Goal: Transaction & Acquisition: Purchase product/service

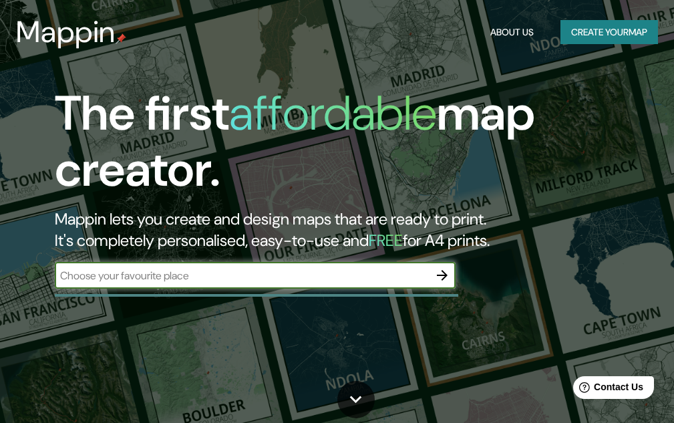
click at [180, 277] on input "text" at bounding box center [242, 275] width 374 height 15
type input "mymensingh"
click at [360, 406] on icon at bounding box center [355, 399] width 23 height 23
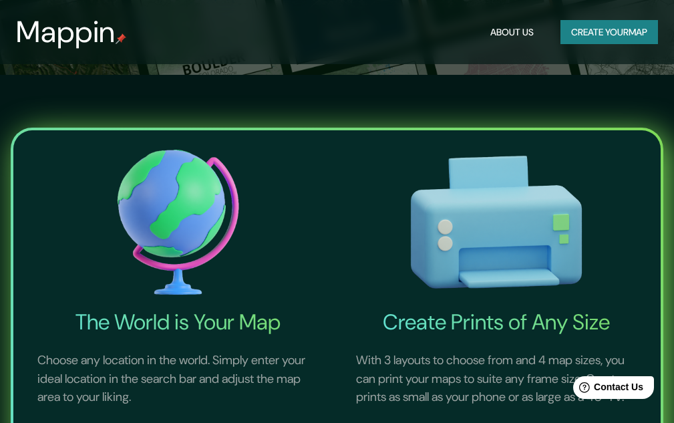
scroll to position [423, 0]
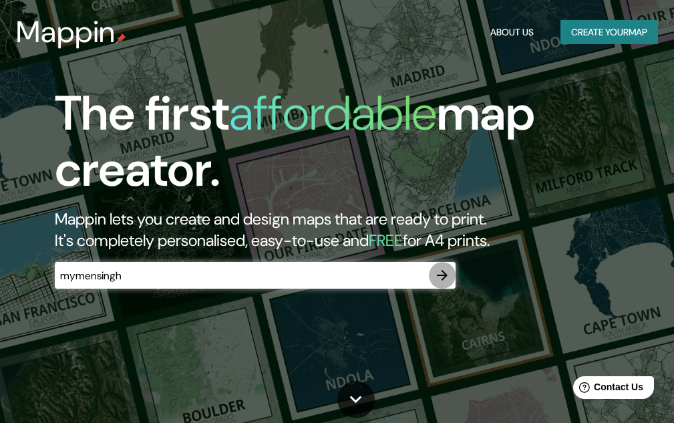
click at [444, 275] on icon "button" at bounding box center [442, 275] width 11 height 11
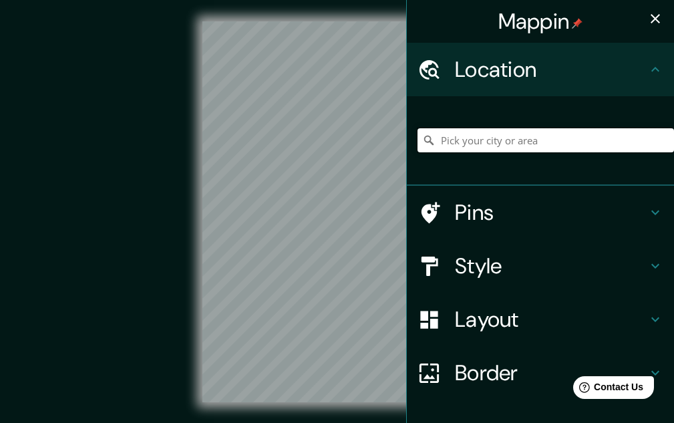
click at [515, 147] on input "Pick your city or area" at bounding box center [546, 140] width 257 height 24
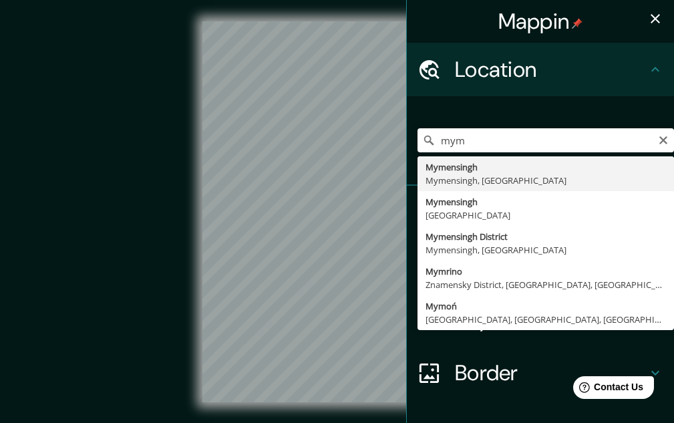
type input "Mymensingh, Mymensingh, [GEOGRAPHIC_DATA]"
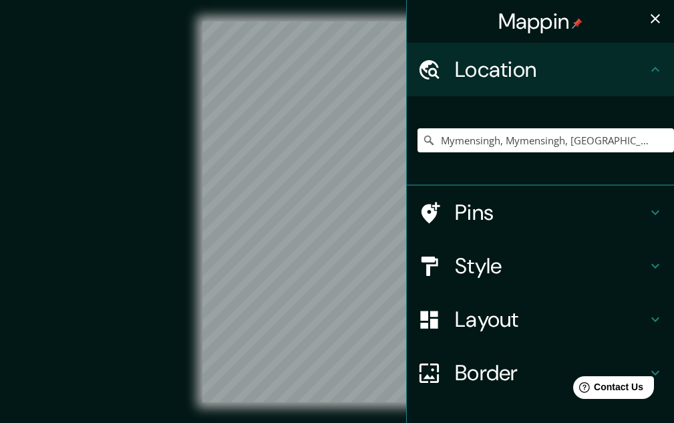
click at [648, 267] on icon at bounding box center [656, 266] width 16 height 16
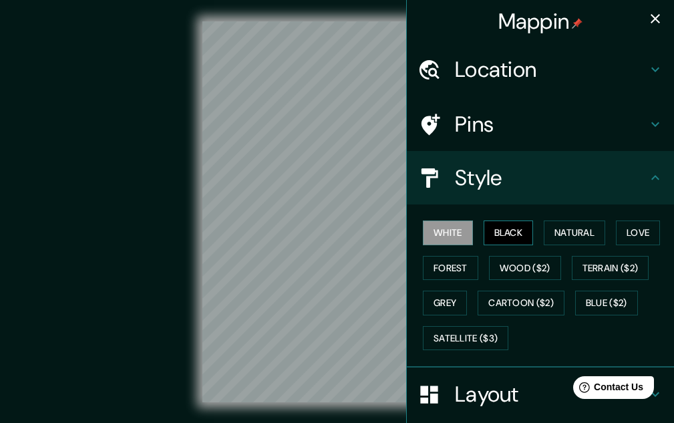
click at [506, 245] on button "Black" at bounding box center [509, 233] width 50 height 25
click at [442, 231] on button "White" at bounding box center [448, 233] width 50 height 25
click at [573, 235] on button "Natural" at bounding box center [574, 233] width 61 height 25
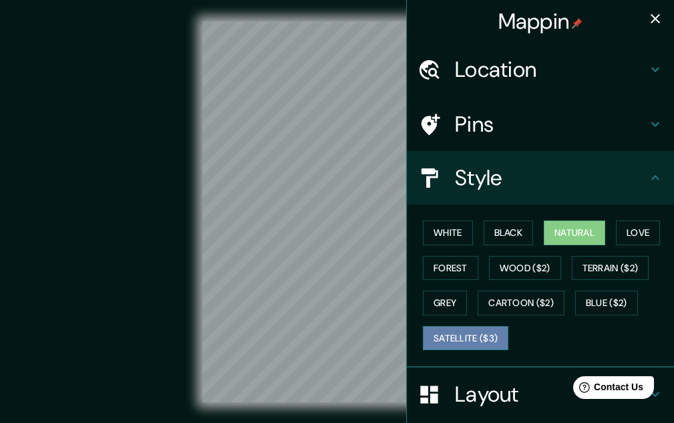
click at [465, 340] on button "Satellite ($3)" at bounding box center [466, 338] width 86 height 25
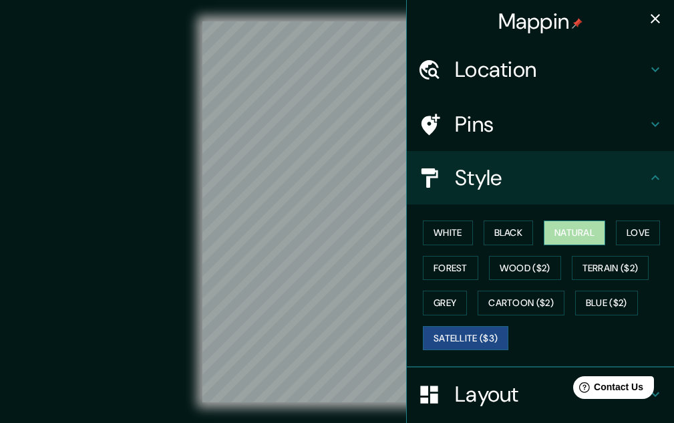
click at [555, 229] on button "Natural" at bounding box center [574, 233] width 61 height 25
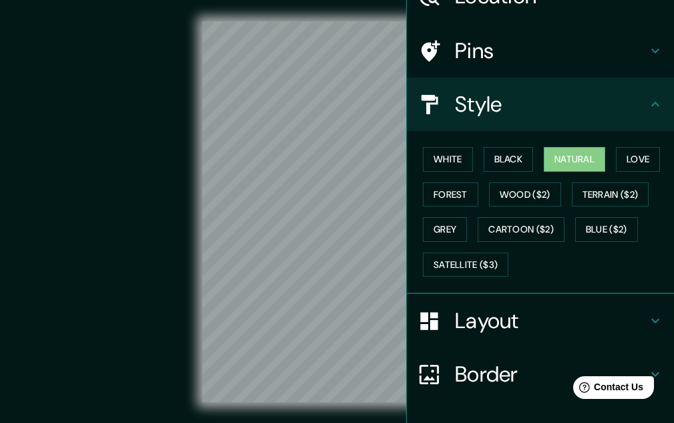
scroll to position [79, 0]
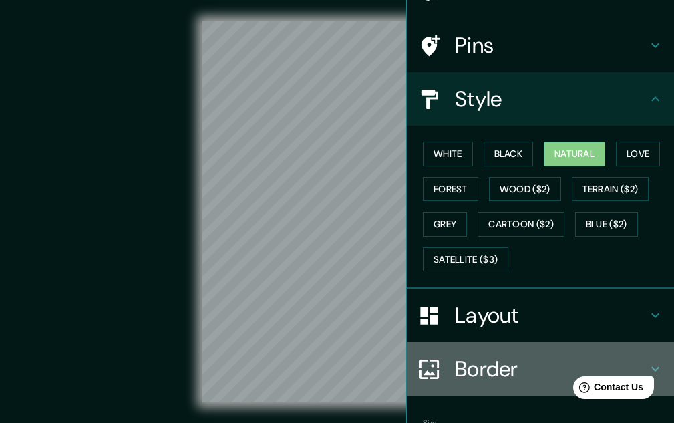
click at [648, 366] on icon at bounding box center [656, 369] width 16 height 16
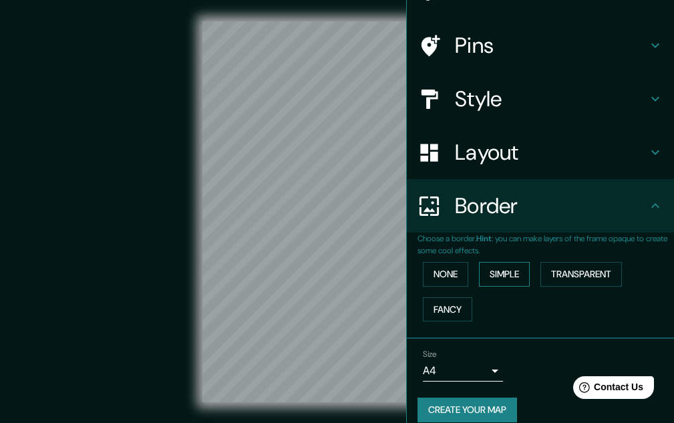
click at [489, 274] on button "Simple" at bounding box center [504, 274] width 51 height 25
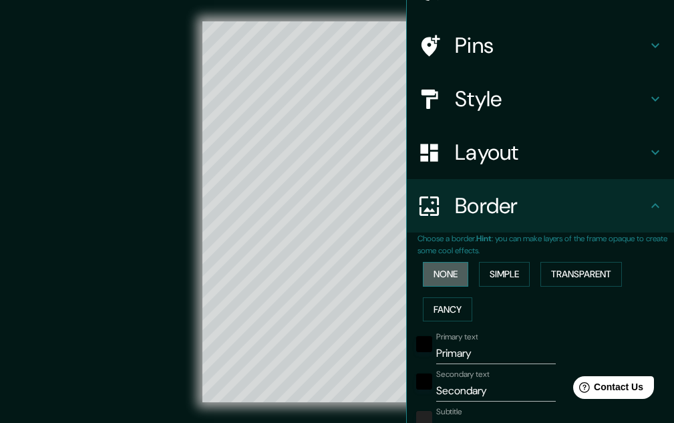
click at [438, 272] on button "None" at bounding box center [445, 274] width 45 height 25
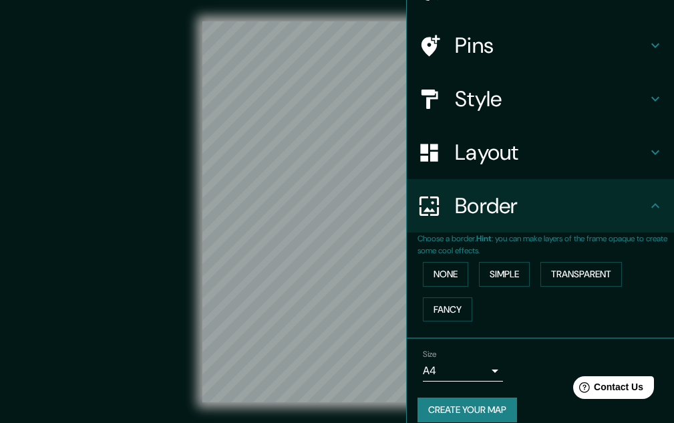
scroll to position [0, 0]
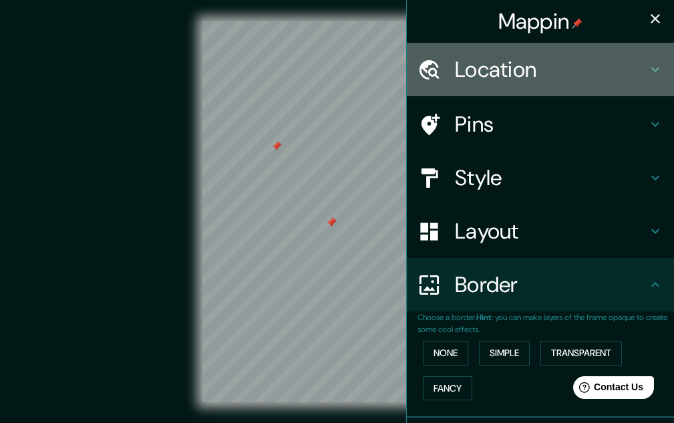
click at [650, 62] on icon at bounding box center [656, 69] width 16 height 16
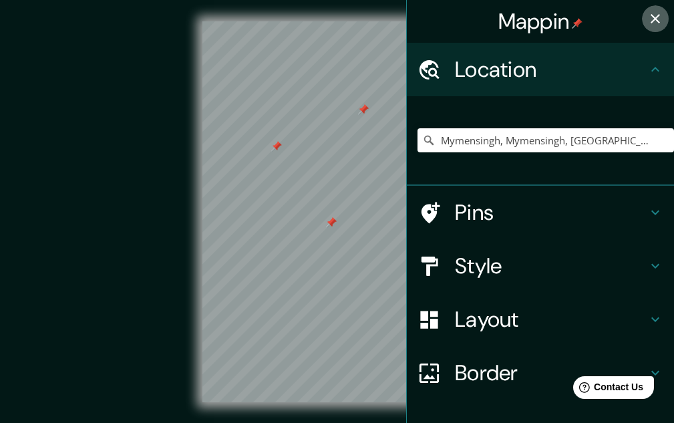
click at [648, 17] on icon "button" at bounding box center [656, 19] width 16 height 16
